Goal: Task Accomplishment & Management: Manage account settings

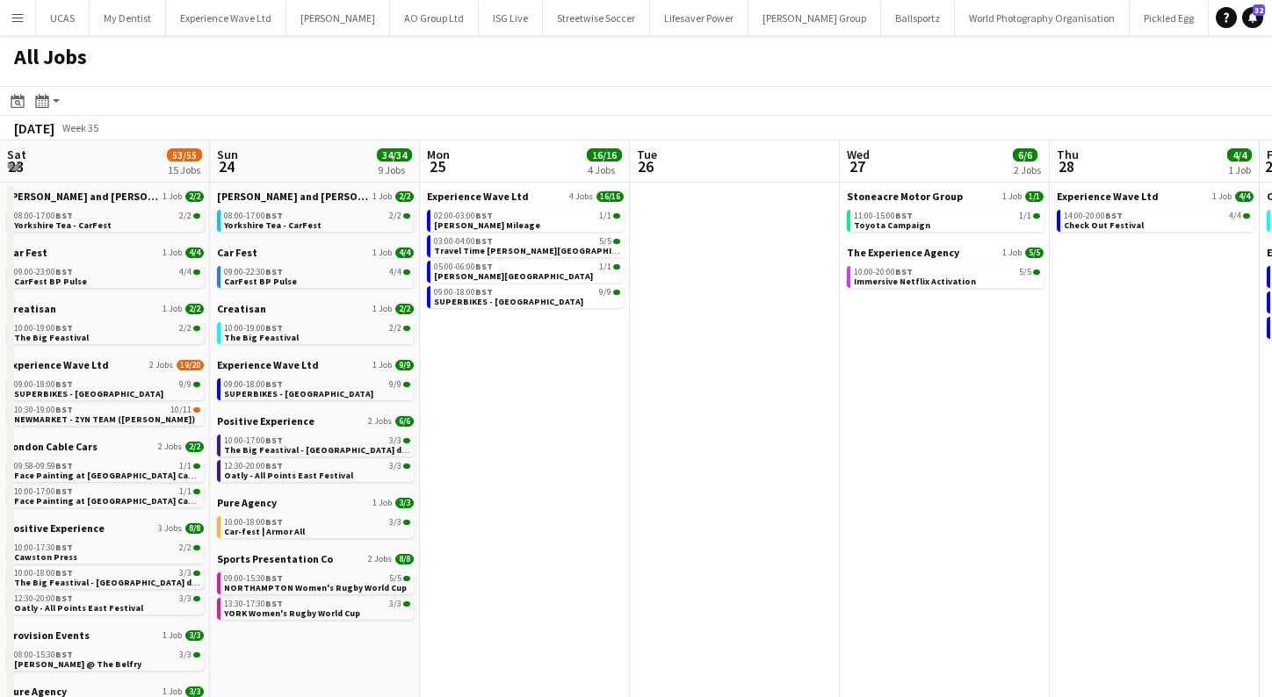
scroll to position [0, 789]
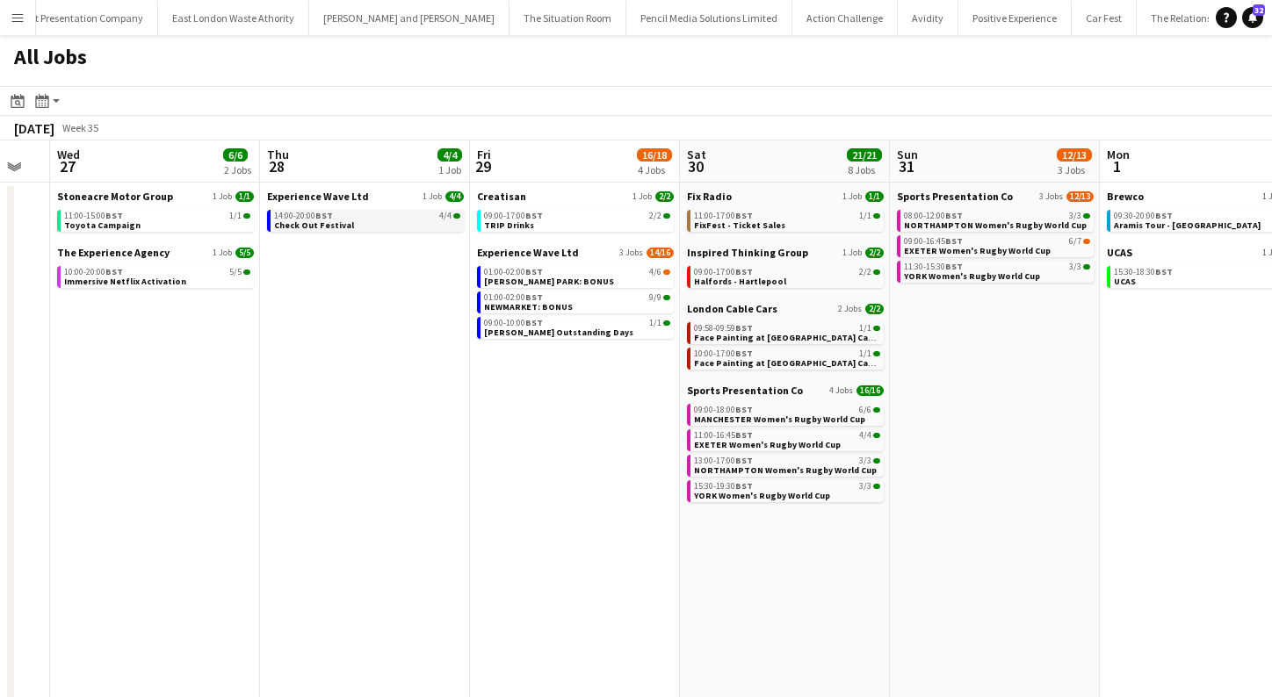
click at [347, 213] on div "14:00-20:00 BST 4/4" at bounding box center [367, 216] width 186 height 9
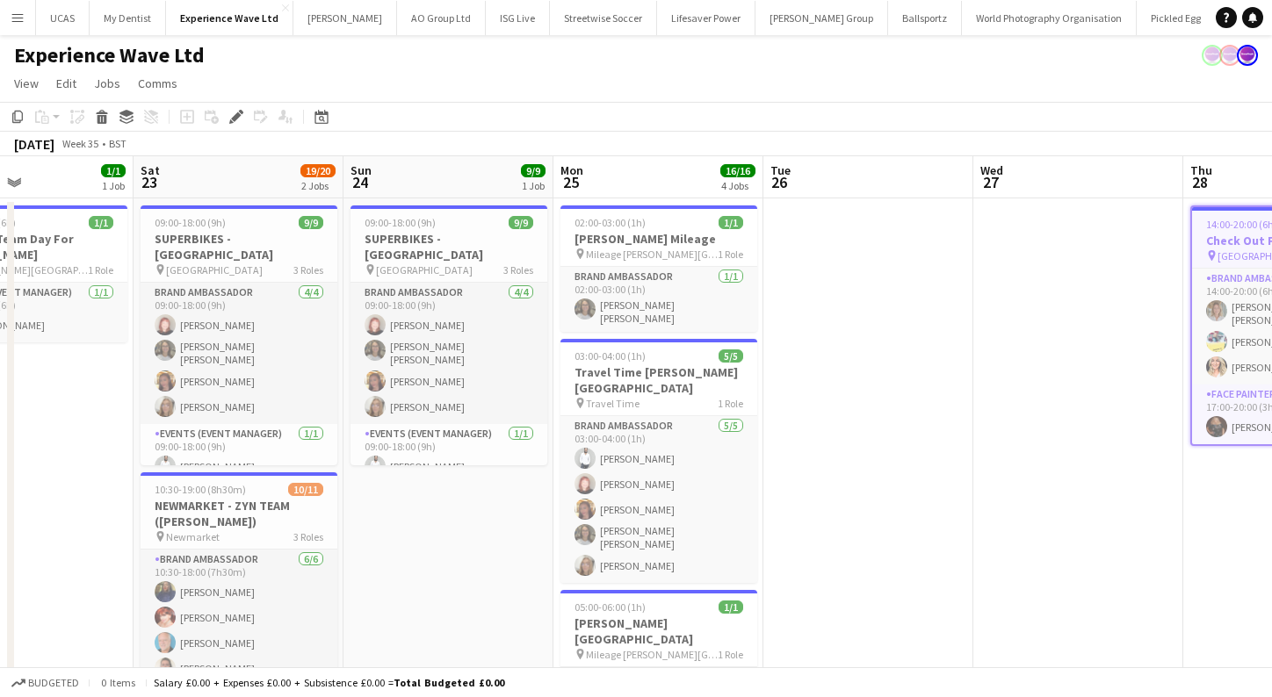
scroll to position [0, 496]
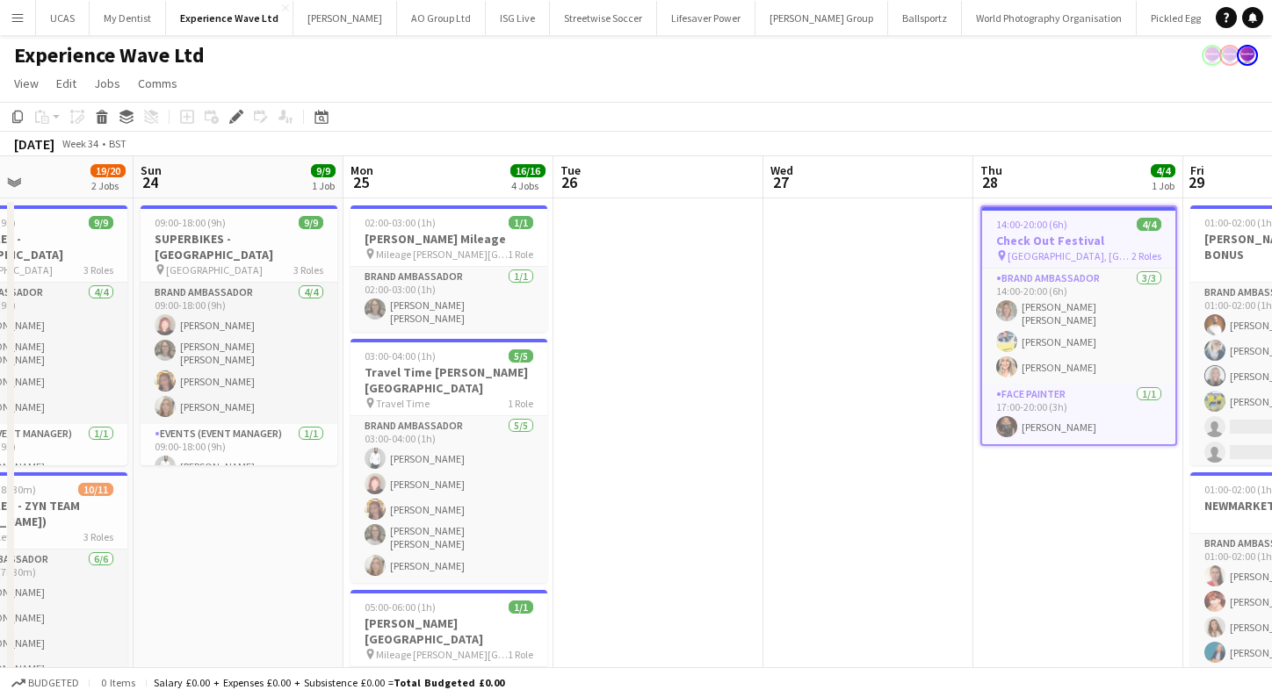
click at [40, 148] on div "[DATE]" at bounding box center [34, 144] width 40 height 18
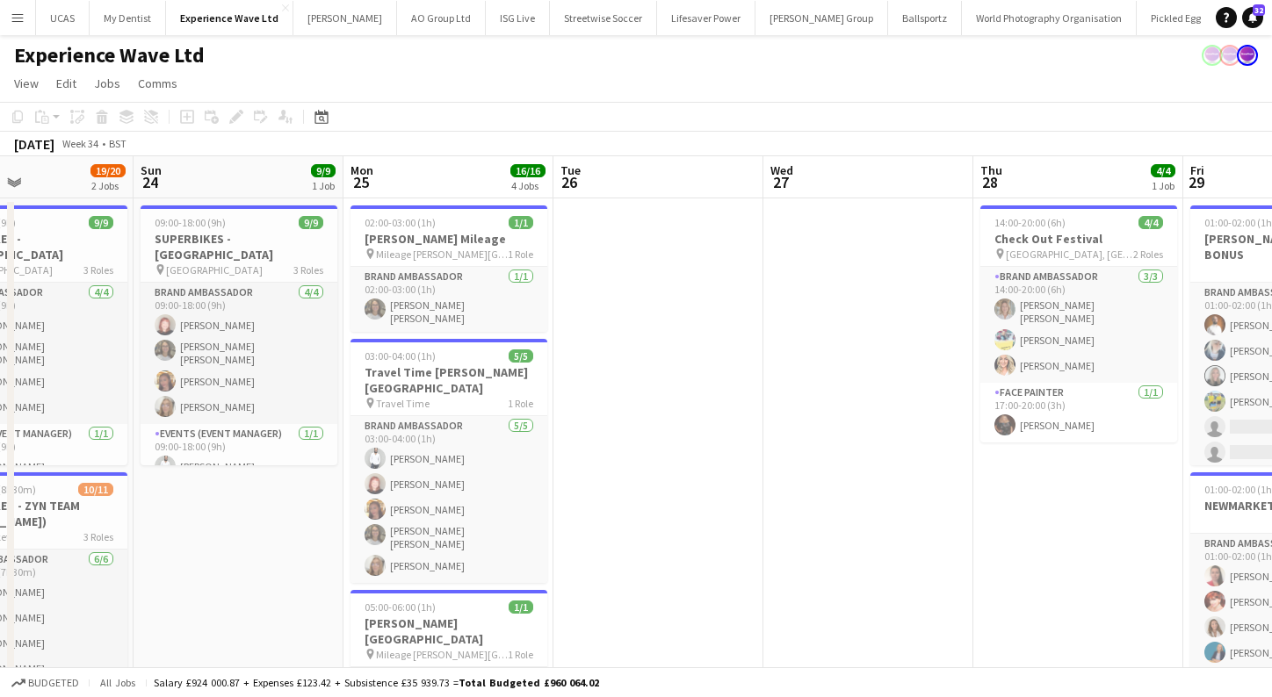
click at [54, 139] on div "[DATE]" at bounding box center [34, 144] width 40 height 18
click at [102, 141] on span "Week 34" at bounding box center [80, 143] width 44 height 13
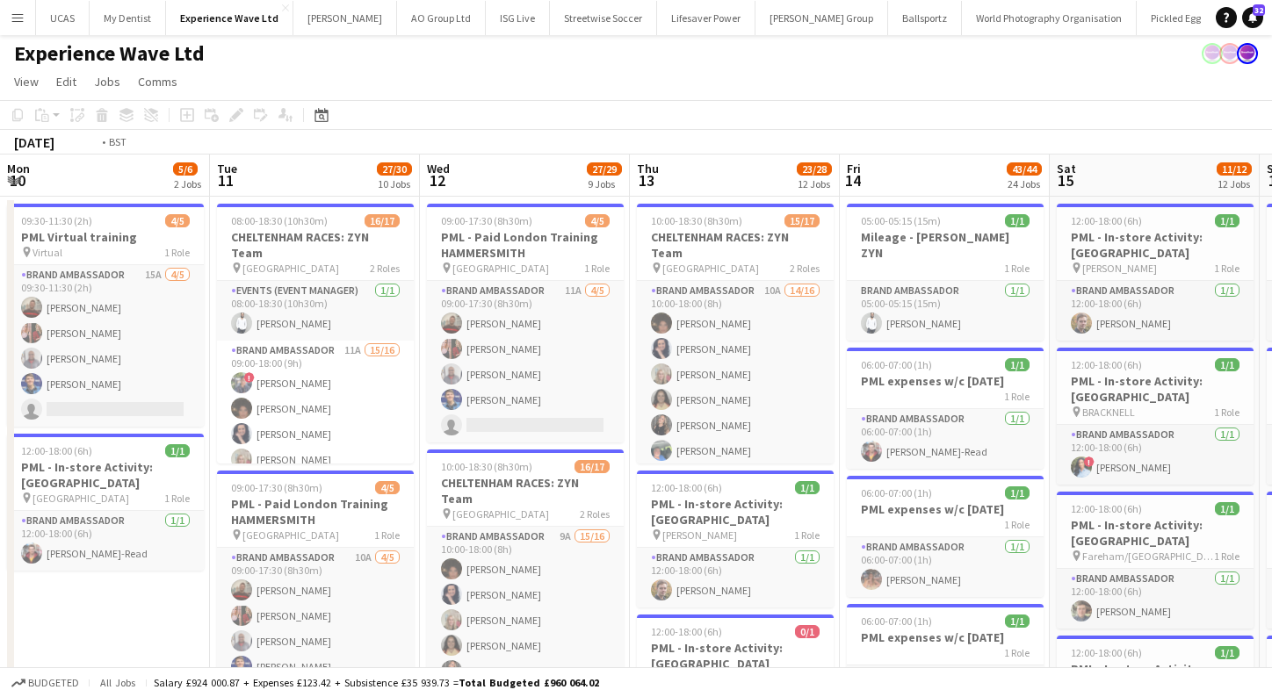
scroll to position [0, 451]
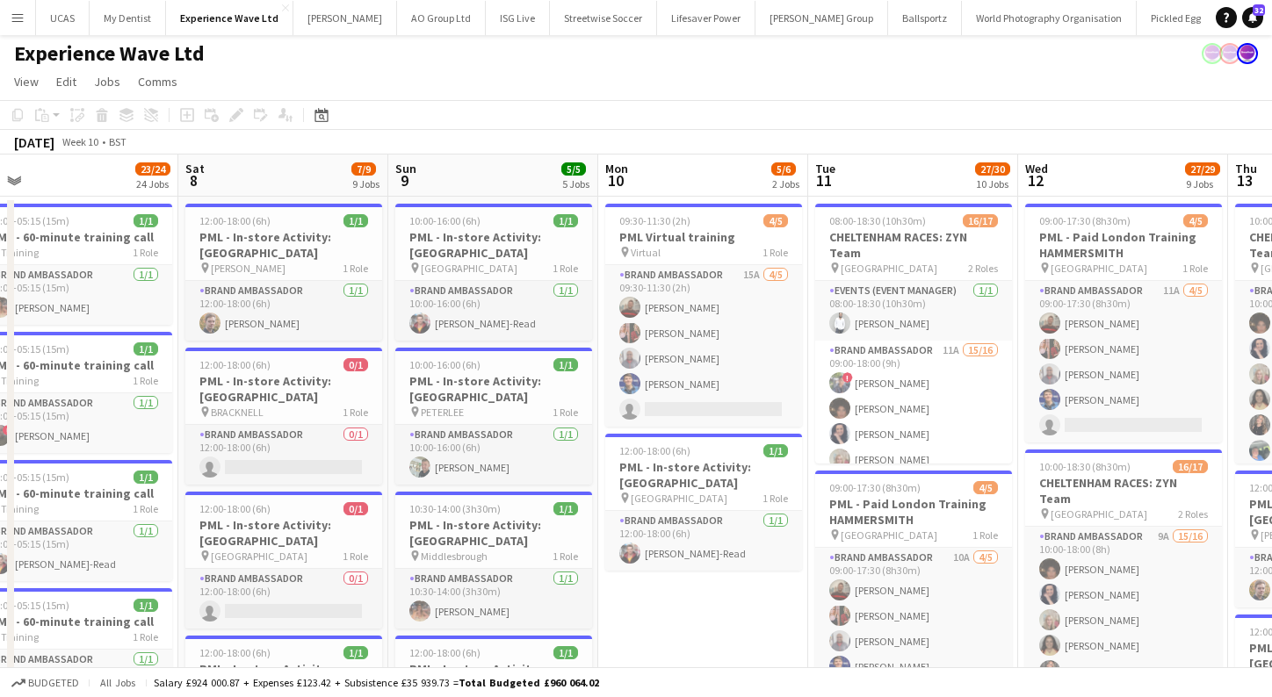
click at [54, 137] on div "[DATE]" at bounding box center [34, 142] width 40 height 18
click at [334, 121] on div "Date picker [DATE] [DATE] [DATE] M [DATE] T [DATE] W [DATE] T [DATE] F [DATE] S…" at bounding box center [316, 114] width 40 height 21
click at [328, 116] on icon at bounding box center [320, 114] width 13 height 14
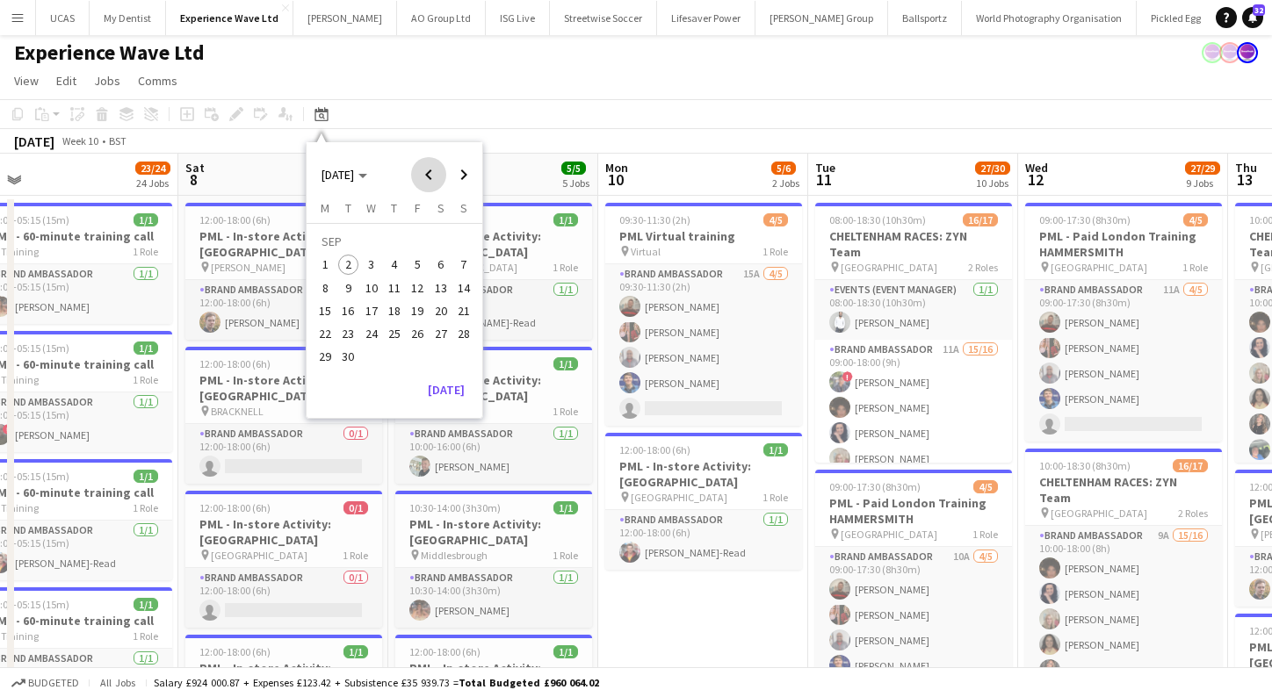
click at [428, 177] on span "Previous month" at bounding box center [428, 174] width 35 height 35
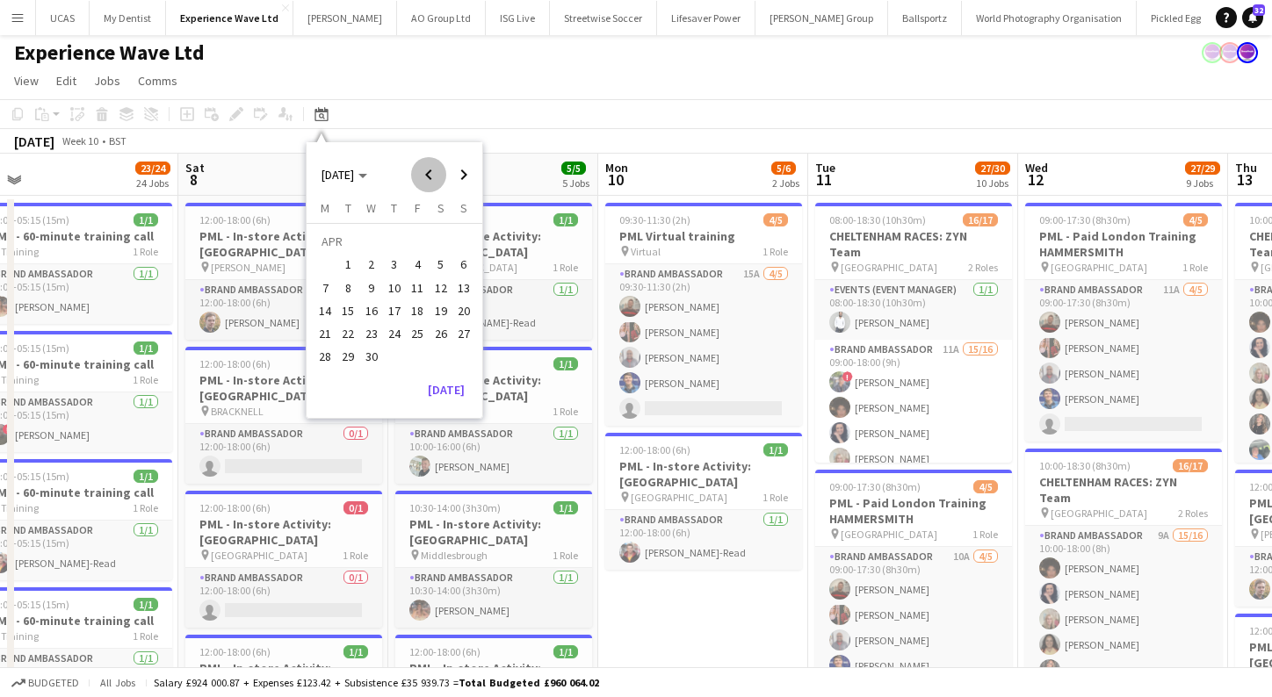
click at [428, 177] on span "Previous month" at bounding box center [428, 174] width 35 height 35
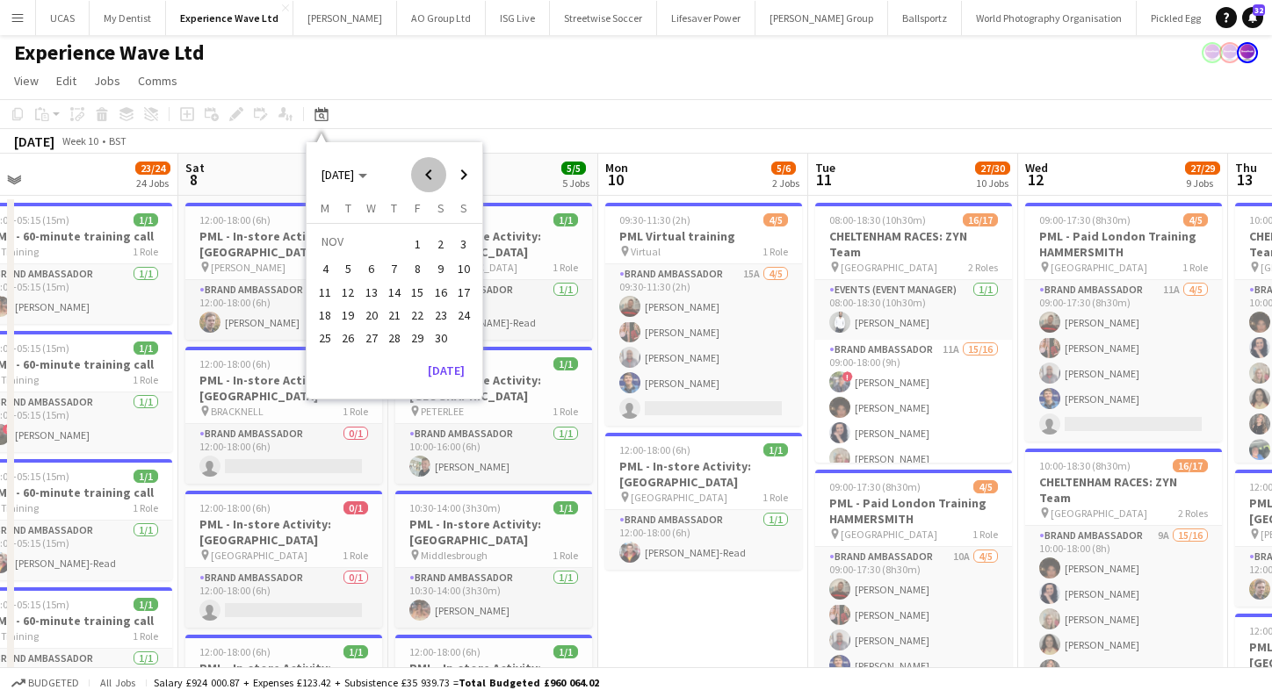
click at [428, 177] on span "Previous month" at bounding box center [428, 174] width 35 height 35
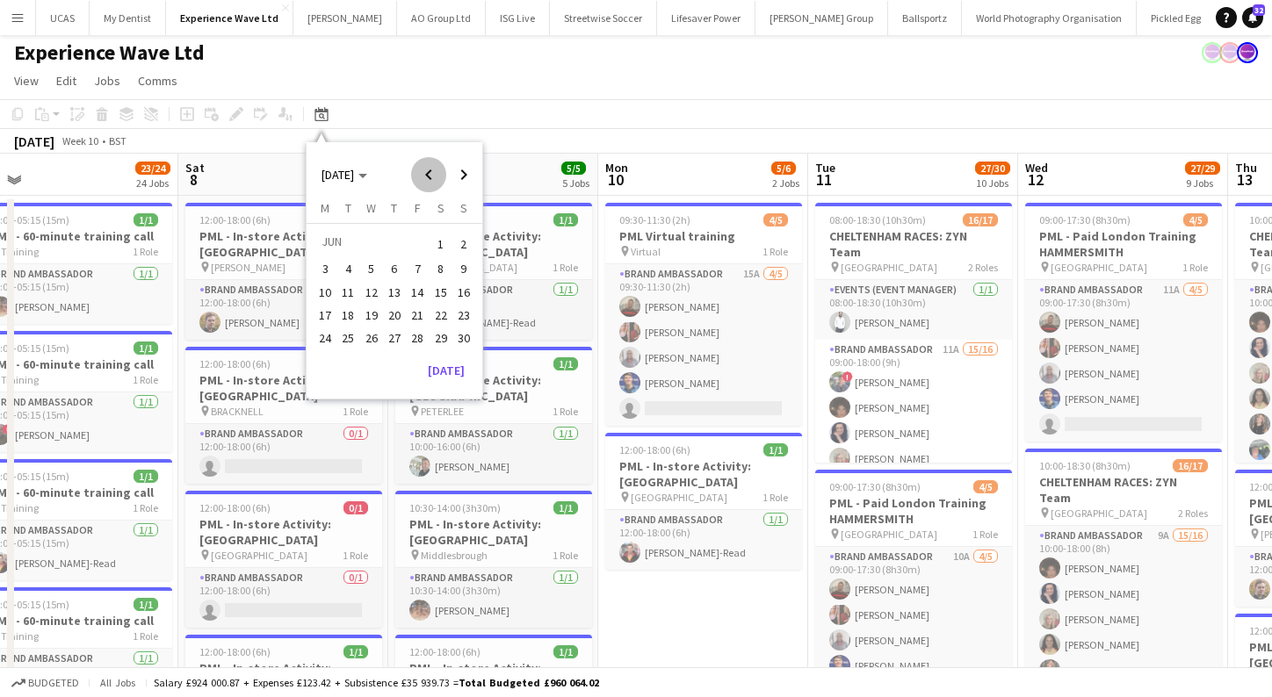
click at [428, 177] on span "Previous month" at bounding box center [428, 174] width 35 height 35
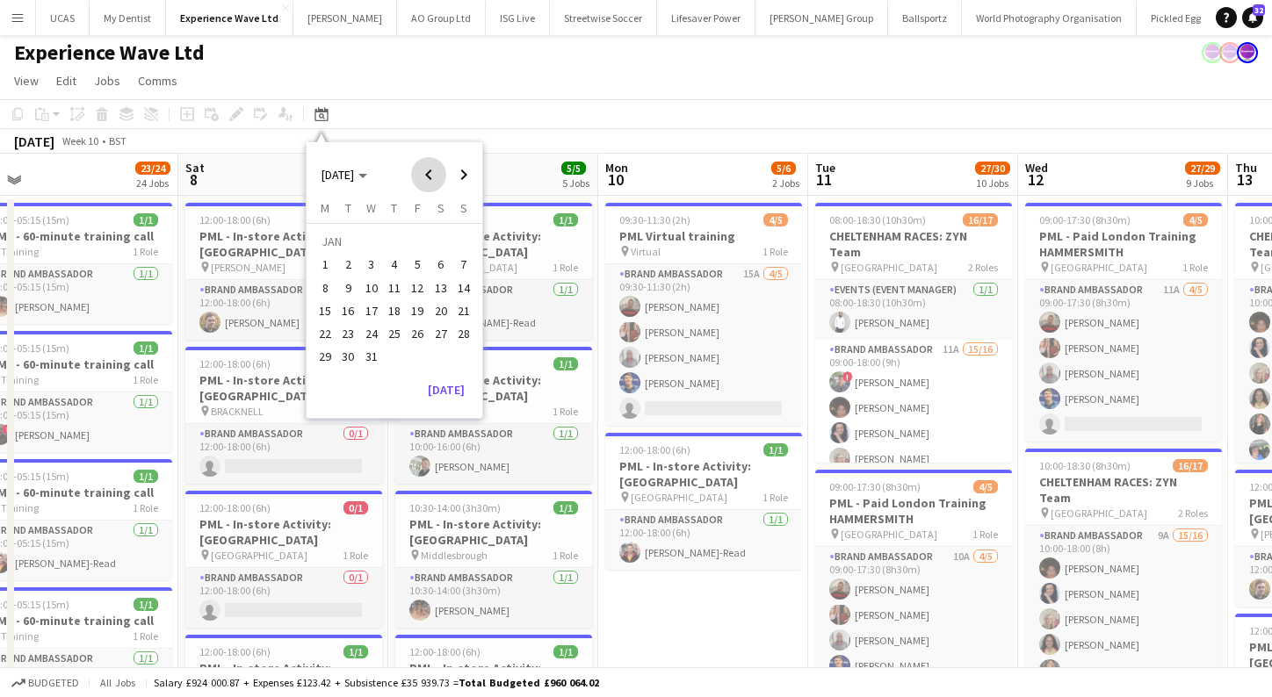
click at [428, 177] on span "Previous month" at bounding box center [428, 174] width 35 height 35
click at [421, 238] on span "1" at bounding box center [417, 244] width 21 height 25
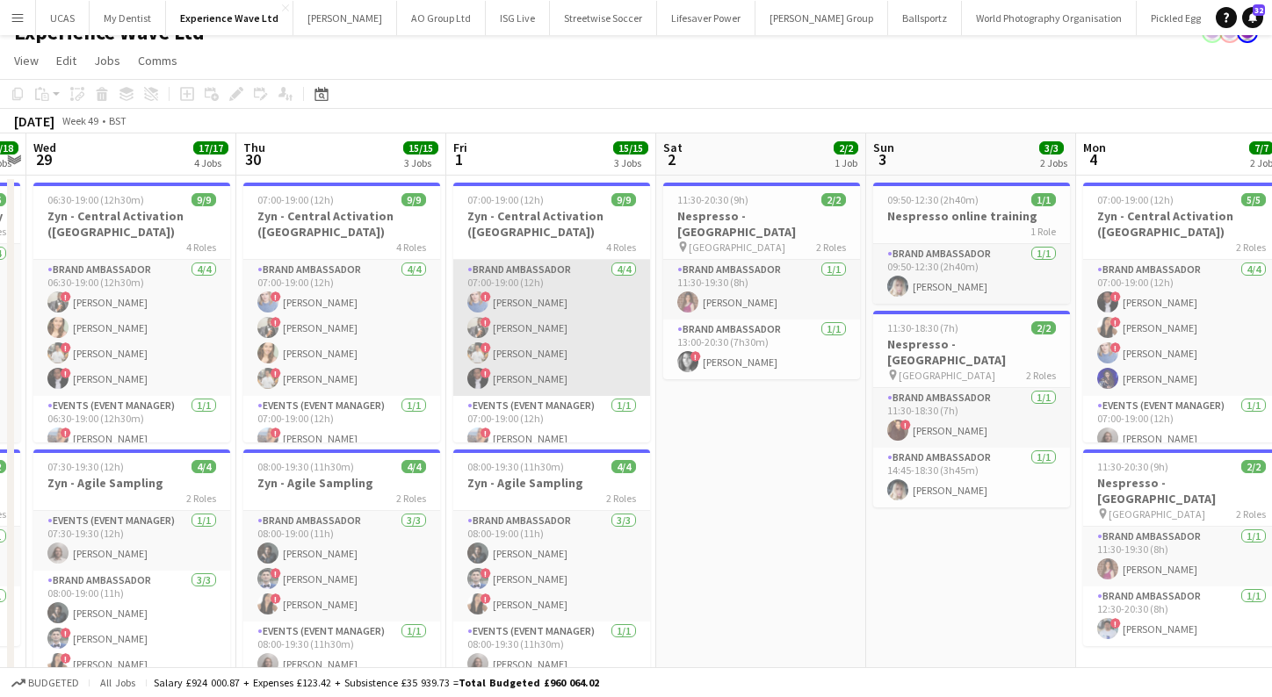
scroll to position [41, 0]
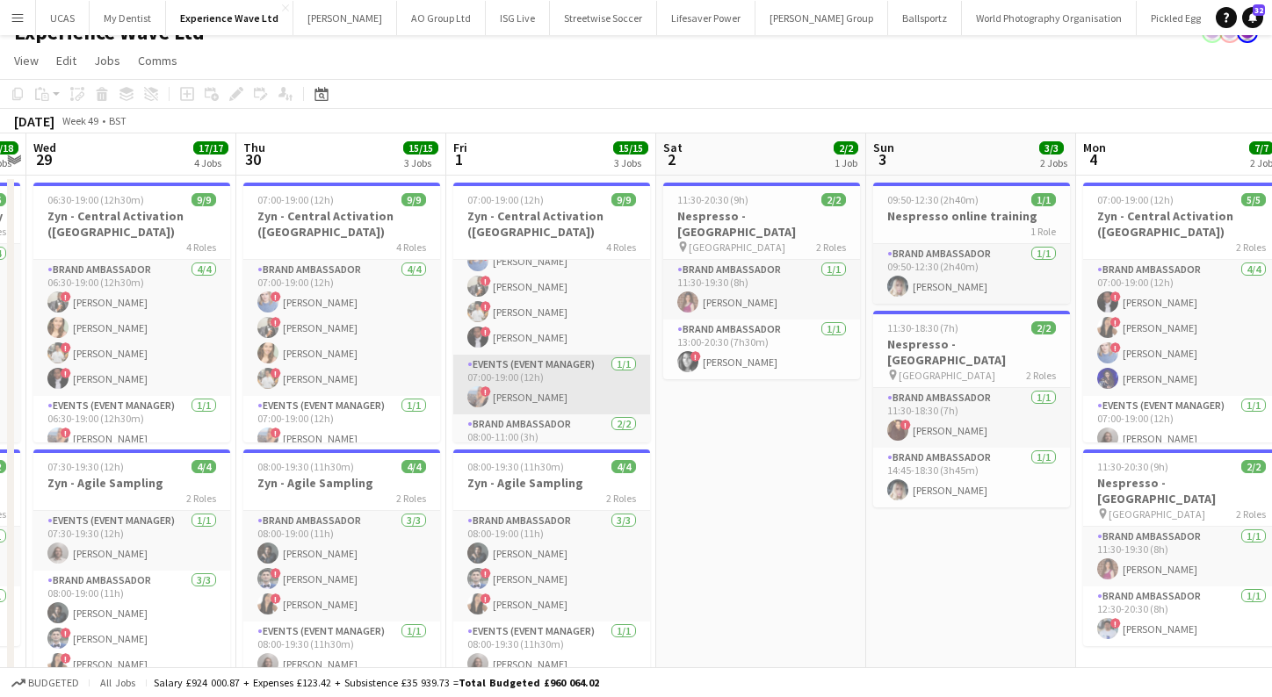
click at [510, 402] on app-card-role "Events (Event Manager) [DATE] 07:00-19:00 (12h) ! [PERSON_NAME]" at bounding box center [551, 385] width 197 height 60
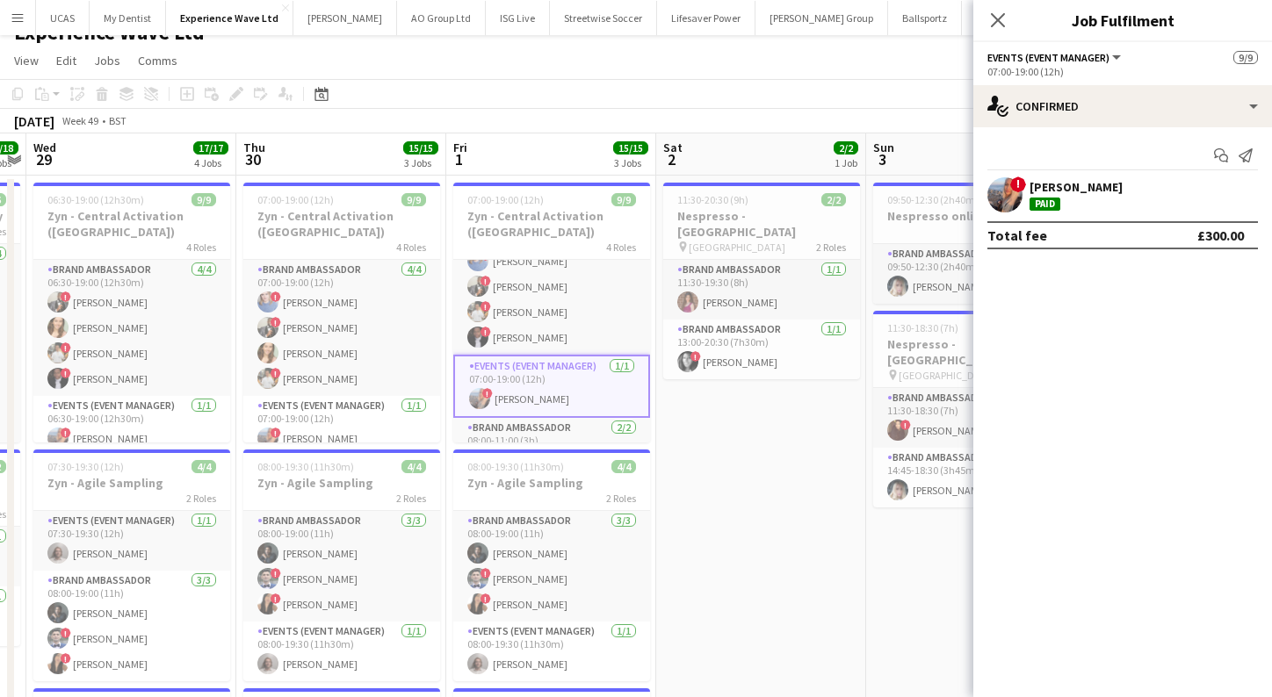
click at [1002, 187] on app-user-avatar at bounding box center [1004, 194] width 35 height 35
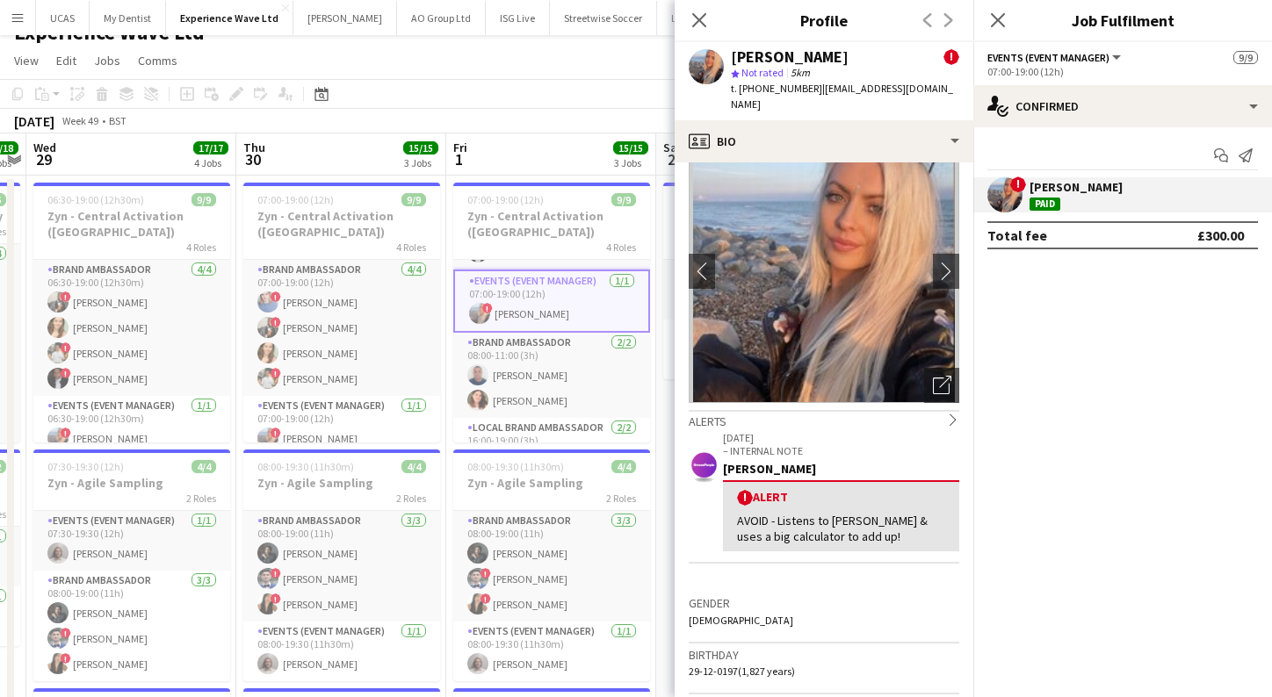
scroll to position [123, 0]
click at [692, 16] on icon "Close pop-in" at bounding box center [698, 19] width 17 height 17
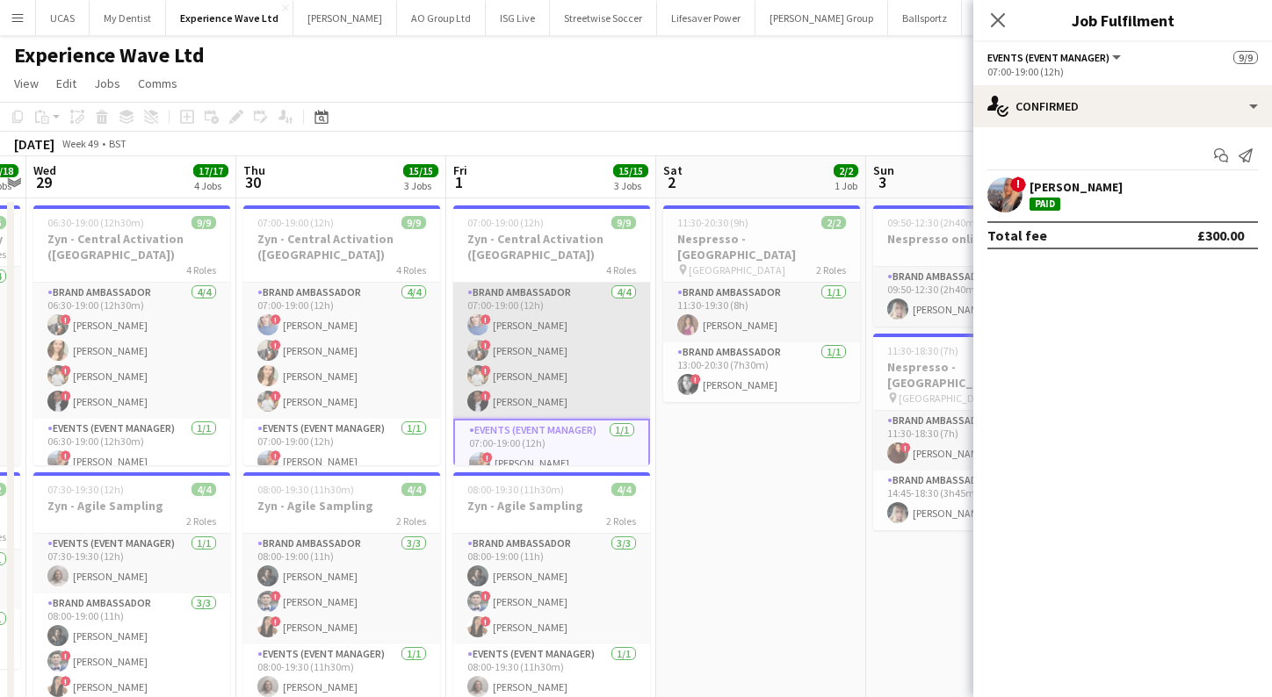
scroll to position [0, 0]
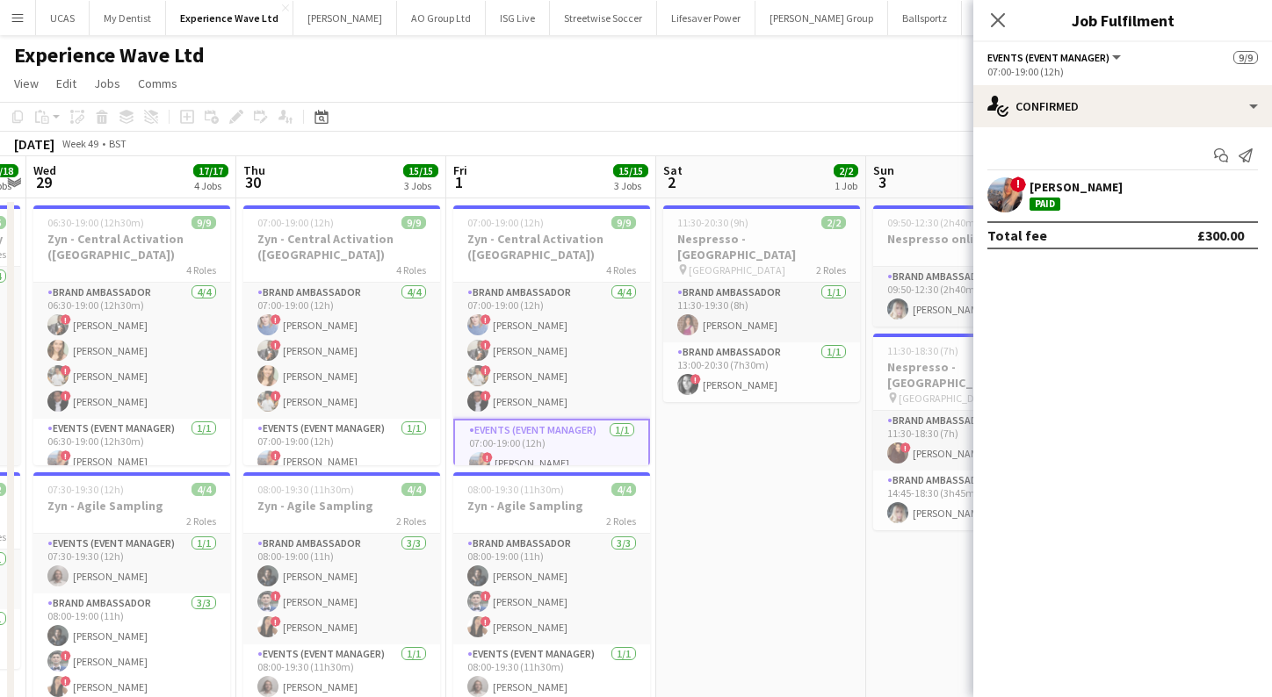
click at [14, 14] on app-icon "Menu" at bounding box center [18, 18] width 14 height 14
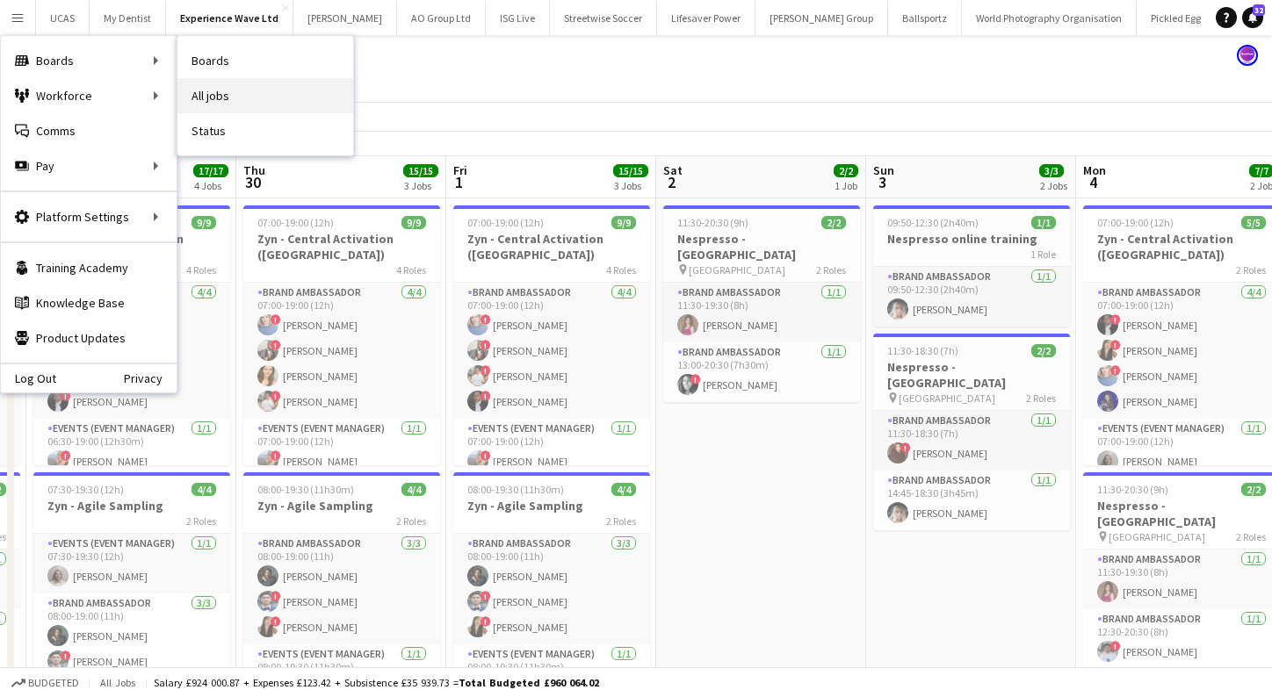
click at [232, 90] on link "All jobs" at bounding box center [265, 95] width 176 height 35
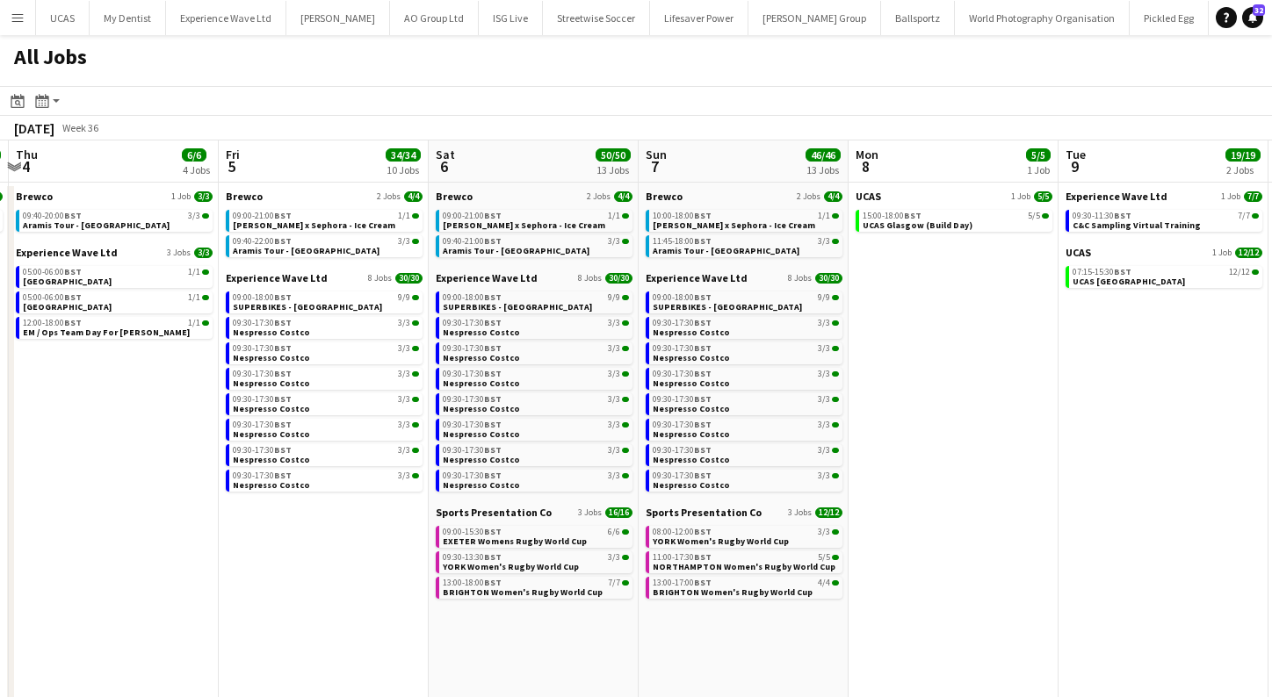
scroll to position [0, 623]
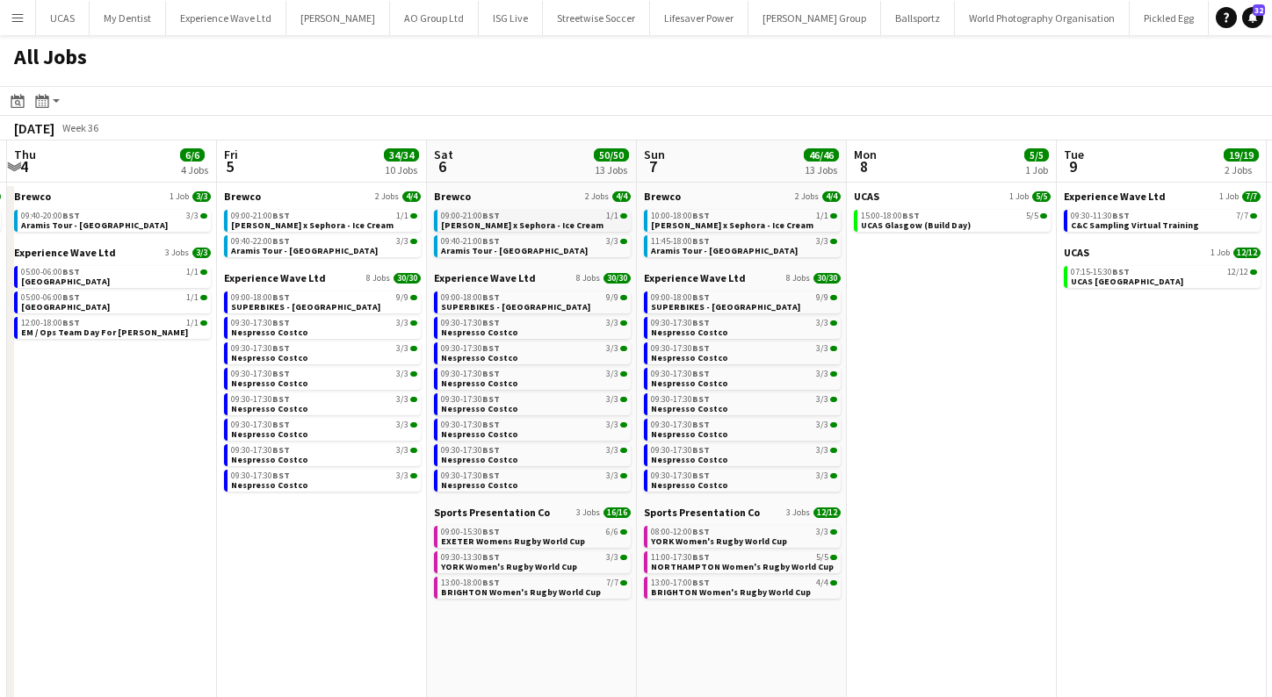
click at [520, 220] on span "[PERSON_NAME] x Sephora - Ice Cream" at bounding box center [522, 225] width 162 height 11
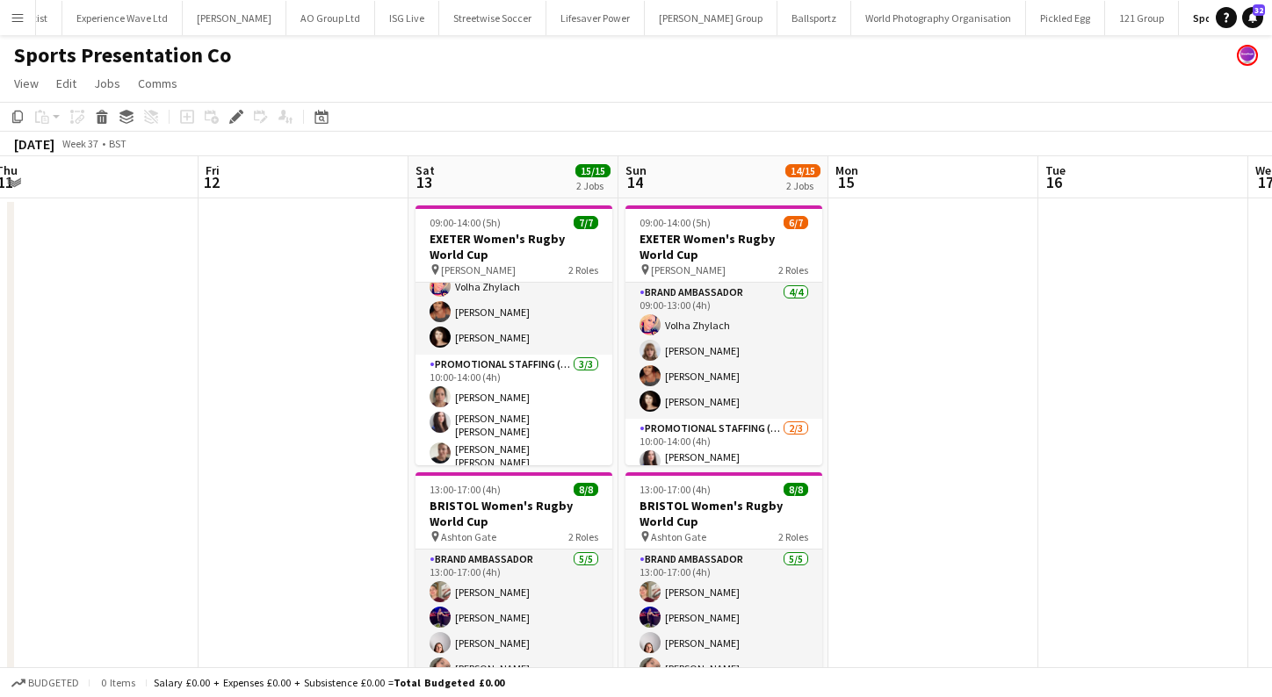
drag, startPoint x: 812, startPoint y: 273, endPoint x: 362, endPoint y: 256, distance: 450.8
click at [362, 256] on app-date-cell at bounding box center [303, 656] width 210 height 917
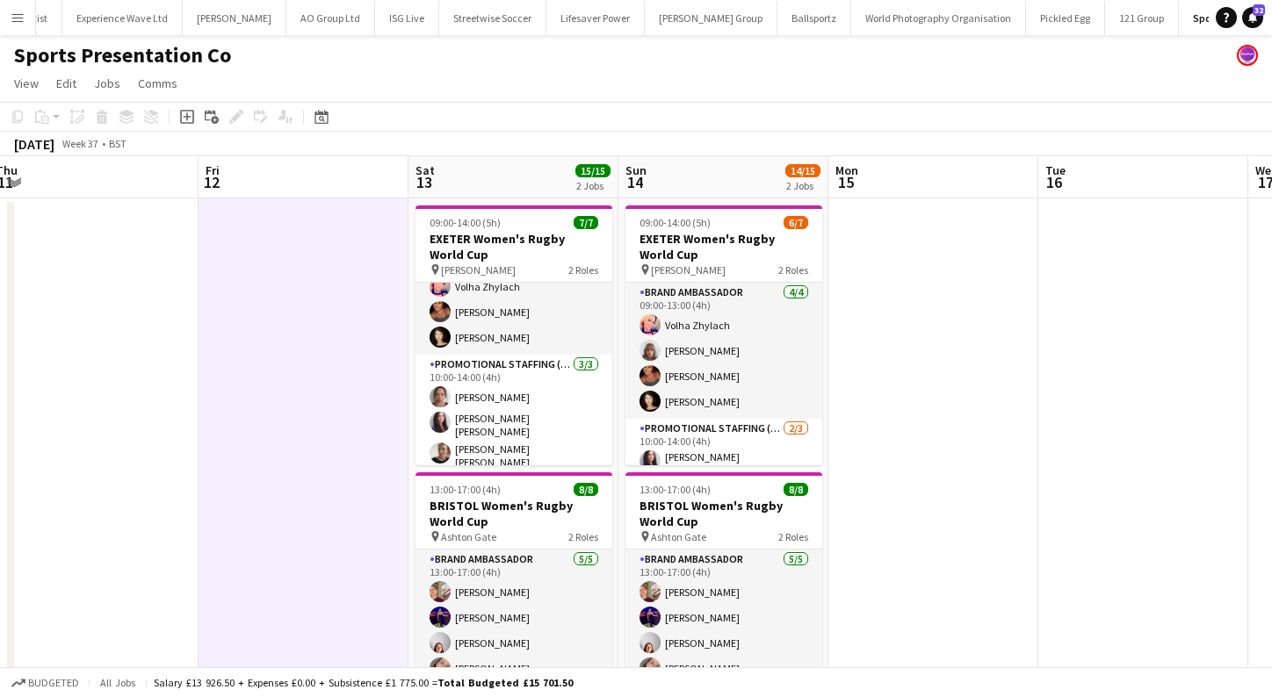
drag, startPoint x: 870, startPoint y: 256, endPoint x: 270, endPoint y: 234, distance: 600.1
click at [270, 234] on app-date-cell at bounding box center [303, 656] width 210 height 917
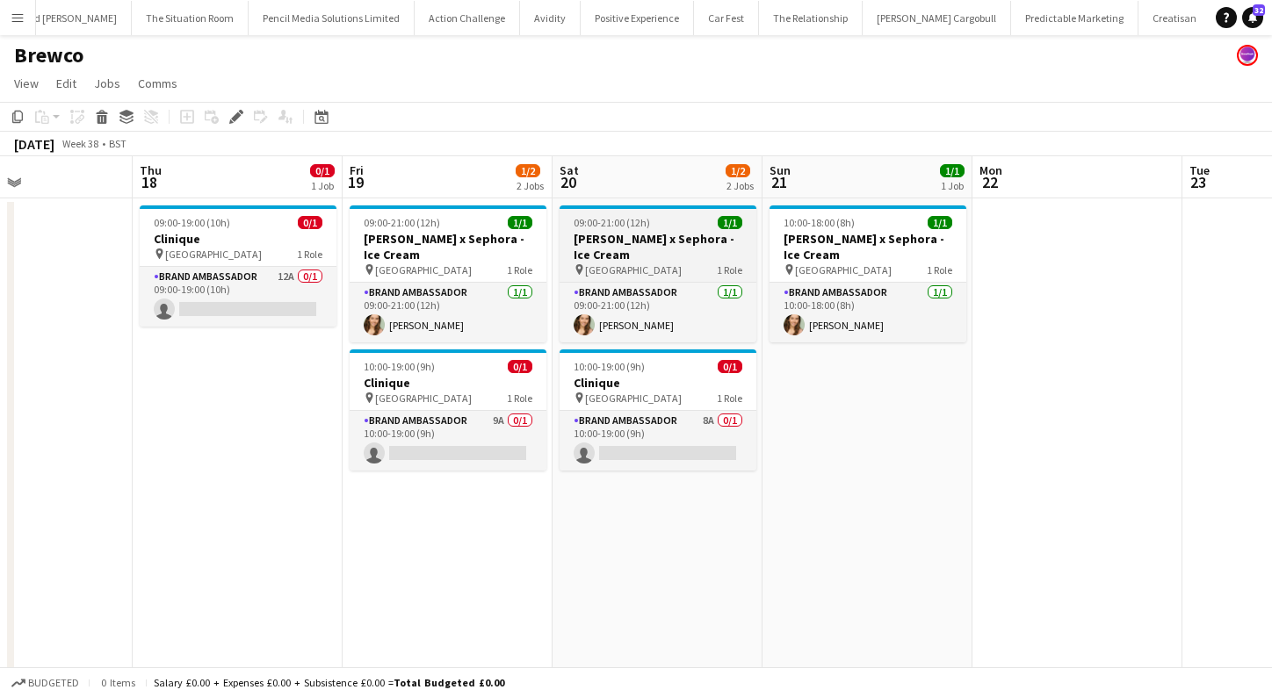
scroll to position [0, 499]
